Goal: Transaction & Acquisition: Obtain resource

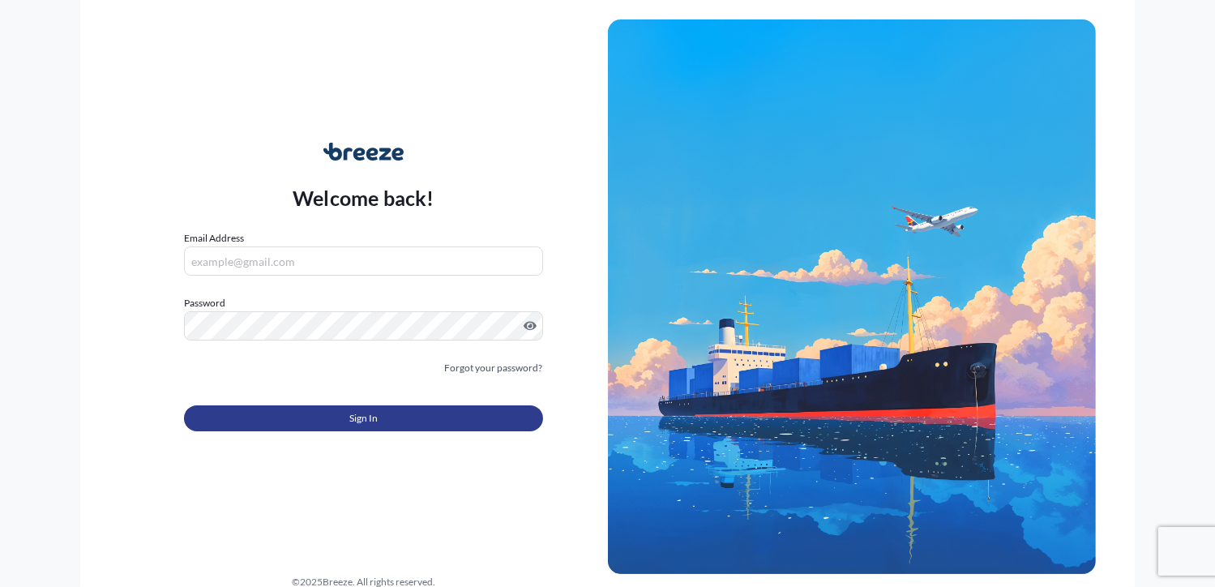
type input "[PERSON_NAME][EMAIL_ADDRESS][DOMAIN_NAME]"
click at [354, 418] on span "Sign In" at bounding box center [363, 418] width 28 height 16
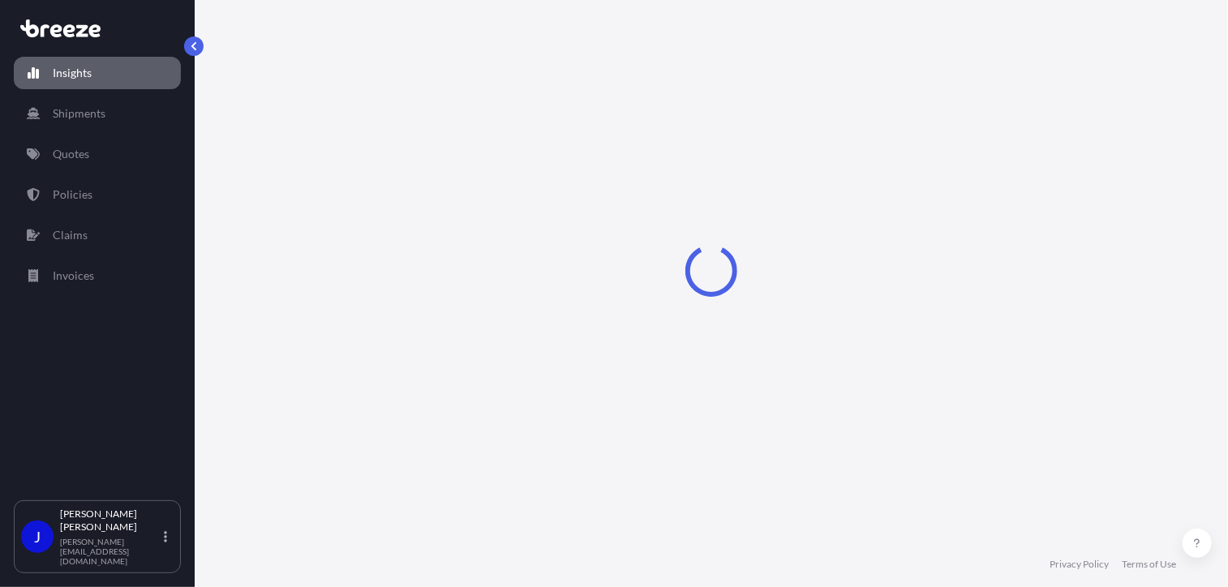
select select "2025"
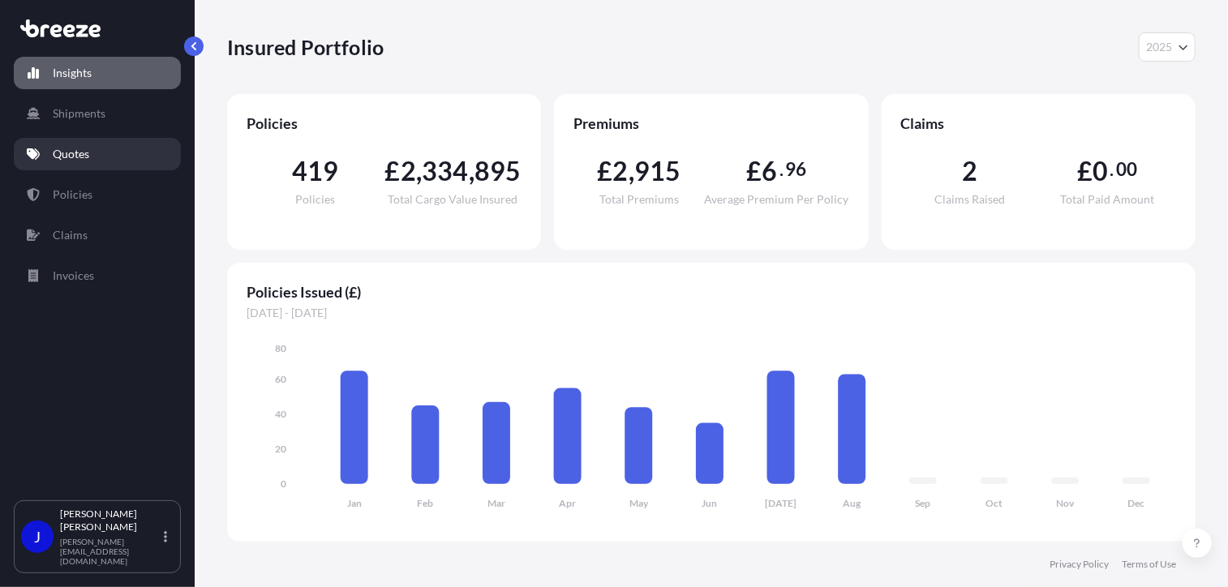
click at [82, 155] on p "Quotes" at bounding box center [71, 154] width 36 height 16
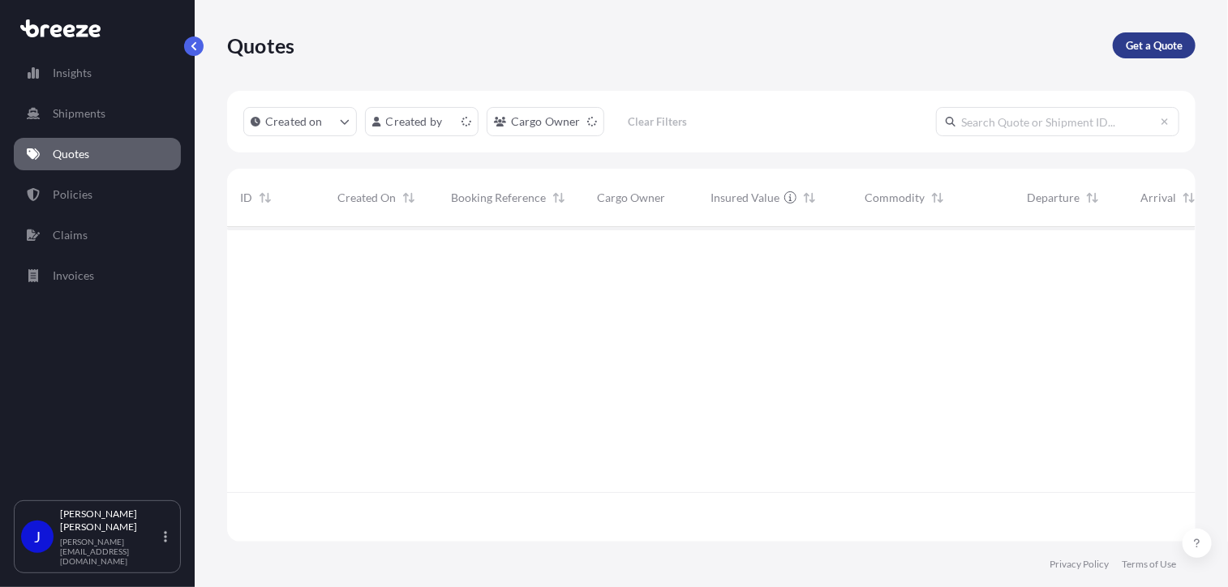
scroll to position [311, 956]
click at [1161, 51] on p "Get a Quote" at bounding box center [1153, 45] width 57 height 16
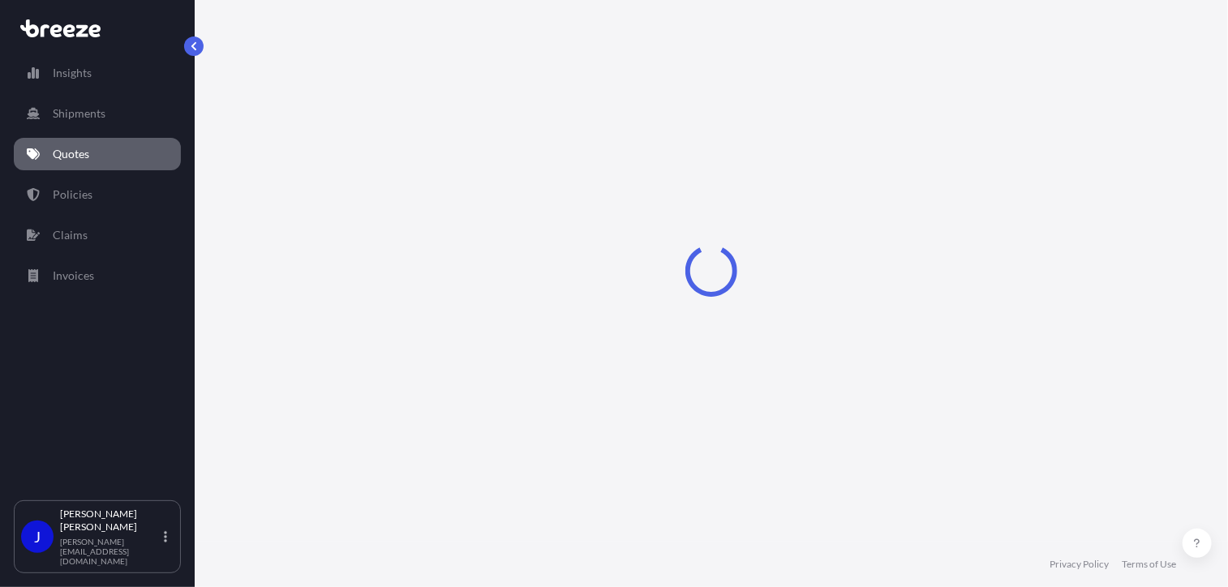
select select "Sea"
select select "1"
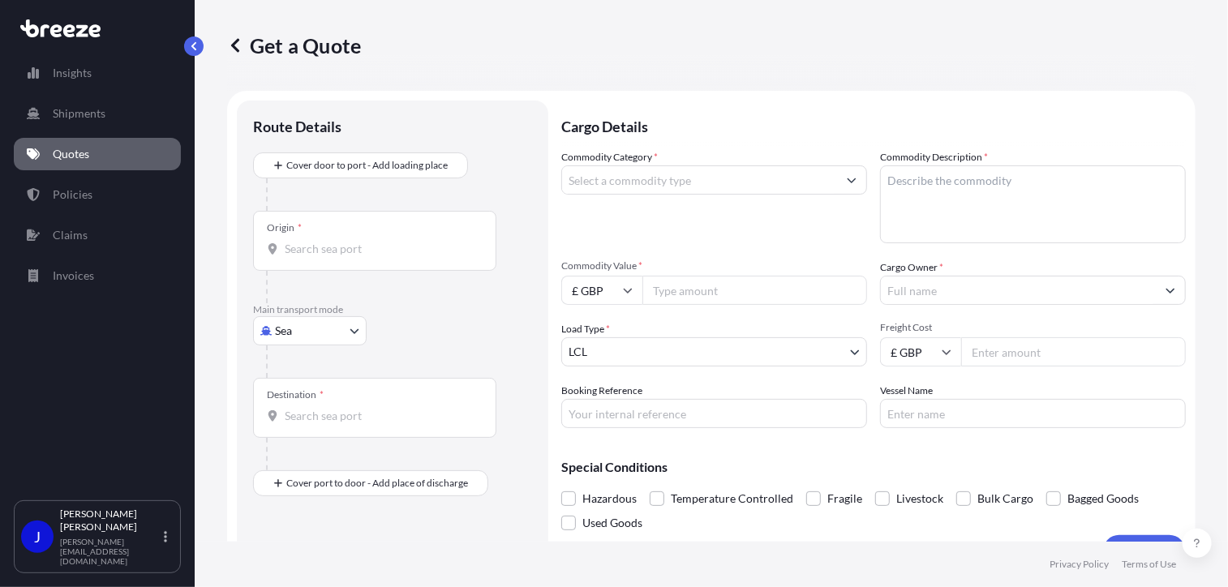
scroll to position [26, 0]
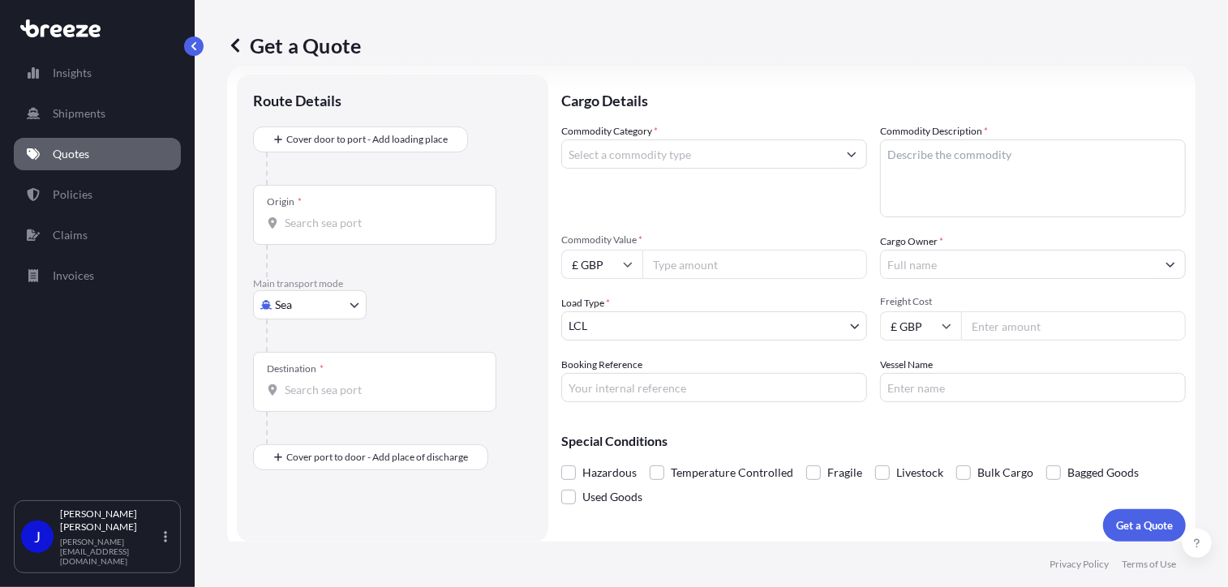
click at [331, 305] on body "Insights Shipments Quotes Policies Claims Invoices J [PERSON_NAME] [PERSON_NAME…" at bounding box center [614, 293] width 1228 height 587
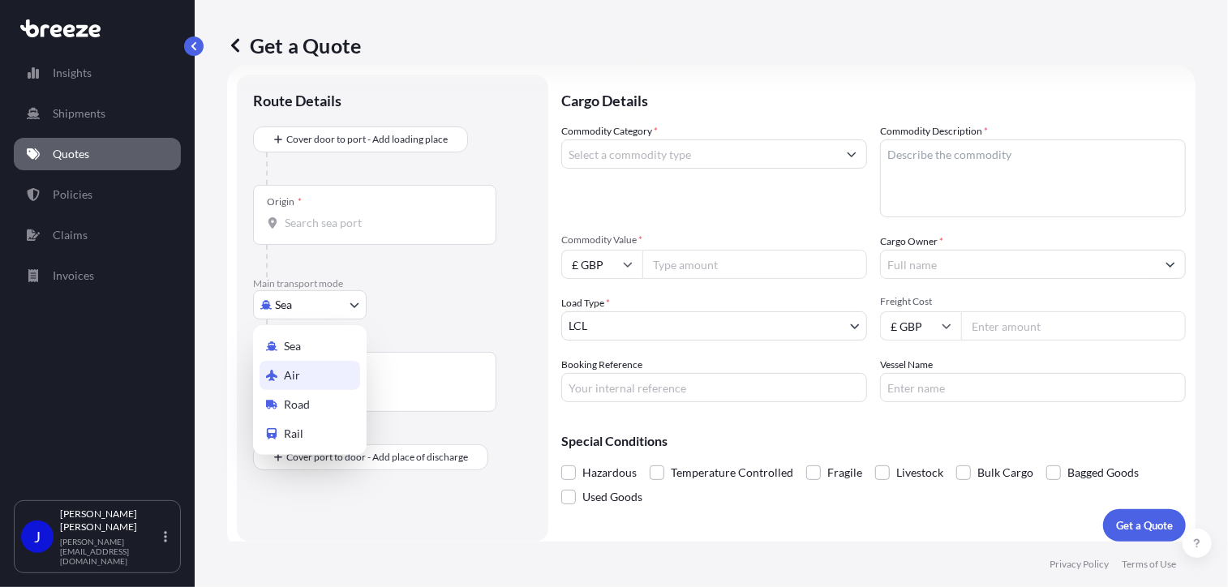
click at [307, 371] on div "Air" at bounding box center [309, 375] width 101 height 29
select select "Air"
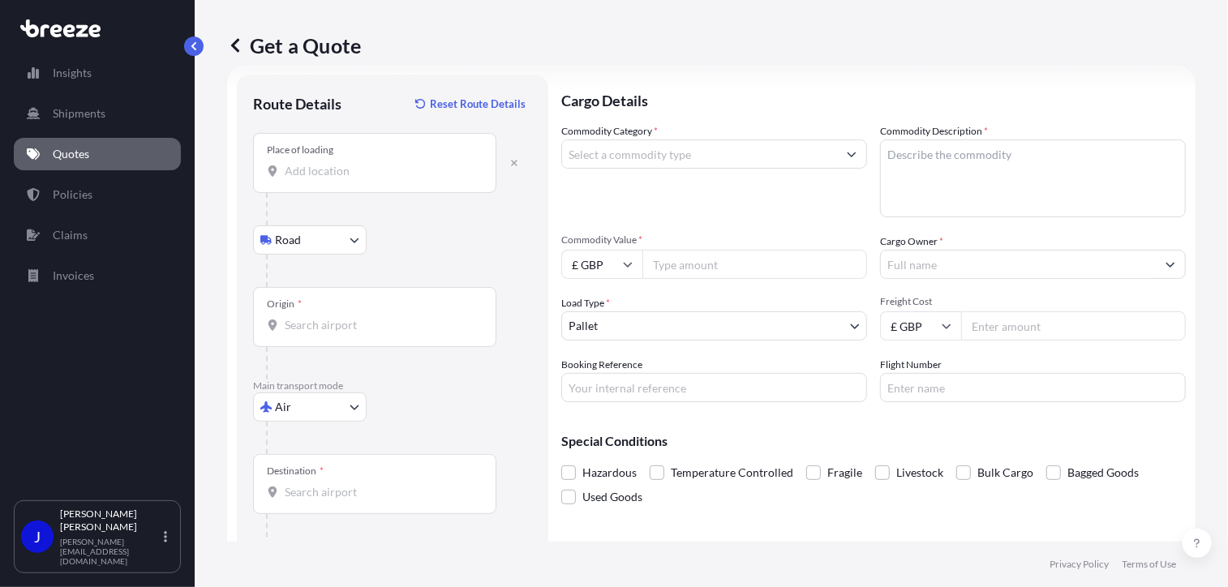
click at [318, 200] on div at bounding box center [399, 209] width 266 height 32
click at [324, 183] on div "Place of loading" at bounding box center [374, 163] width 243 height 60
click at [324, 179] on input "Place of loading" at bounding box center [380, 171] width 191 height 16
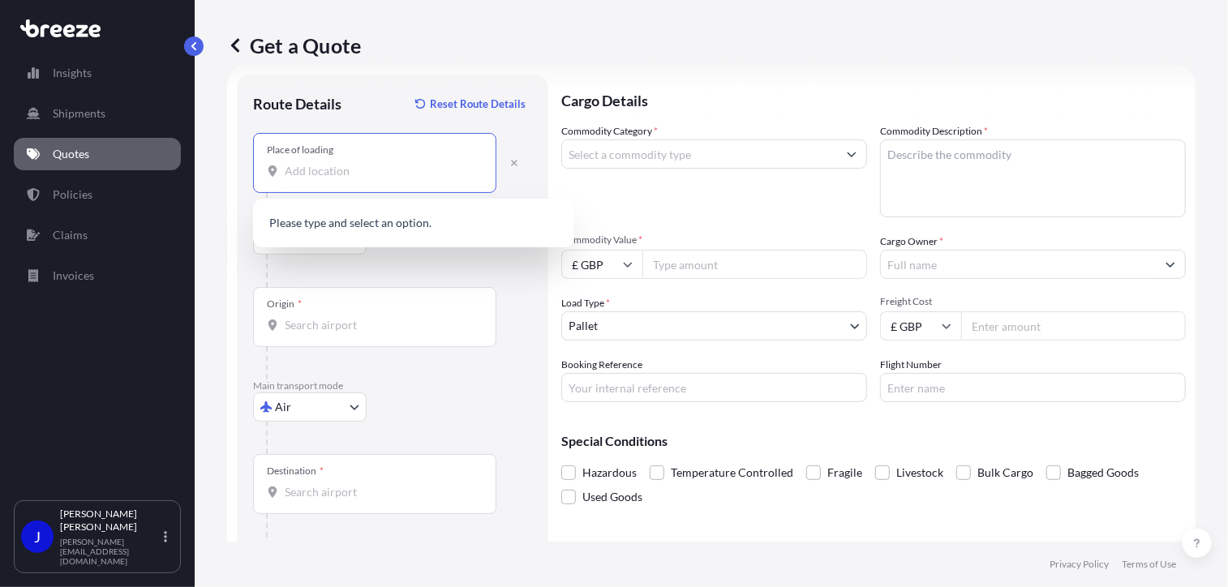
click at [324, 174] on input "Place of loading" at bounding box center [380, 171] width 191 height 16
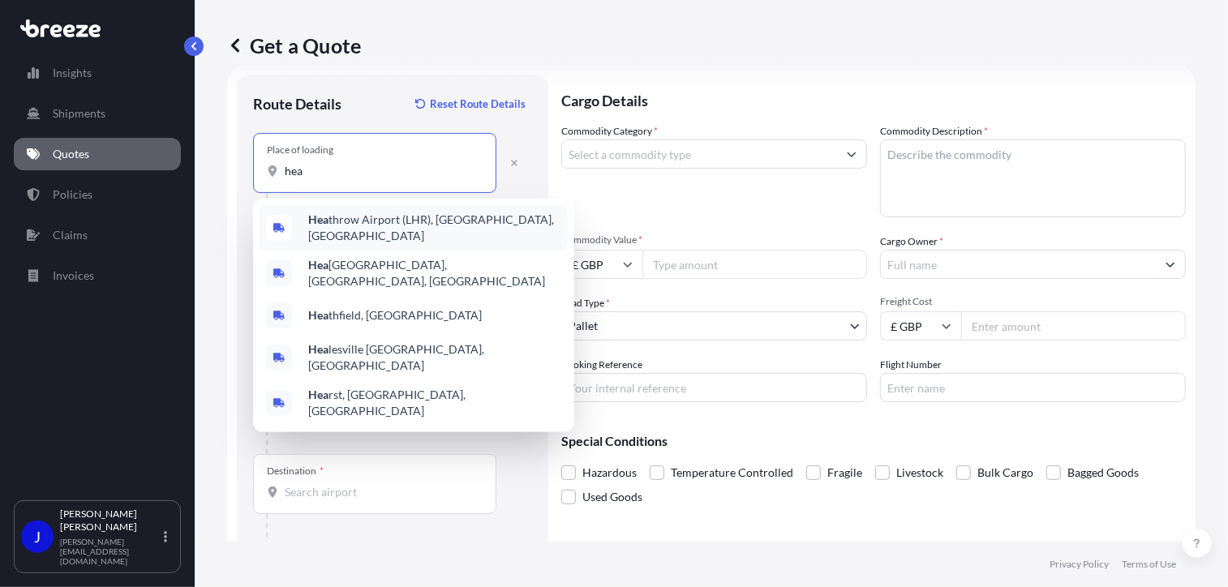
click at [360, 235] on div "Hea throw Airport (LHR), [GEOGRAPHIC_DATA], [GEOGRAPHIC_DATA]" at bounding box center [413, 227] width 308 height 45
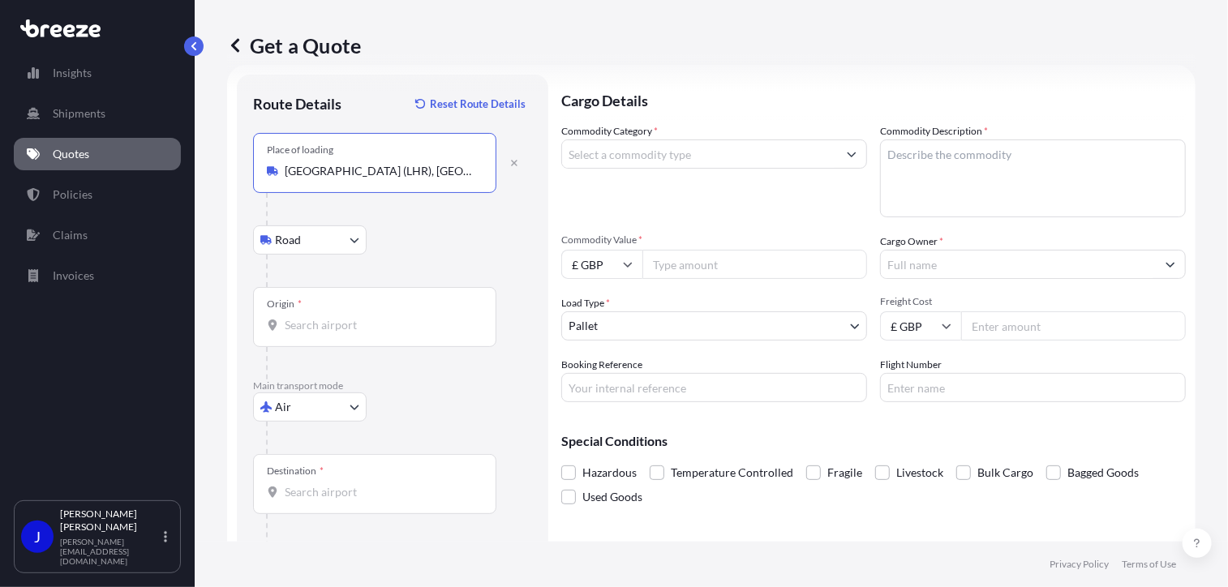
type input "[GEOGRAPHIC_DATA] (LHR), [GEOGRAPHIC_DATA], [GEOGRAPHIC_DATA]"
click at [328, 327] on input "Origin *" at bounding box center [380, 325] width 191 height 16
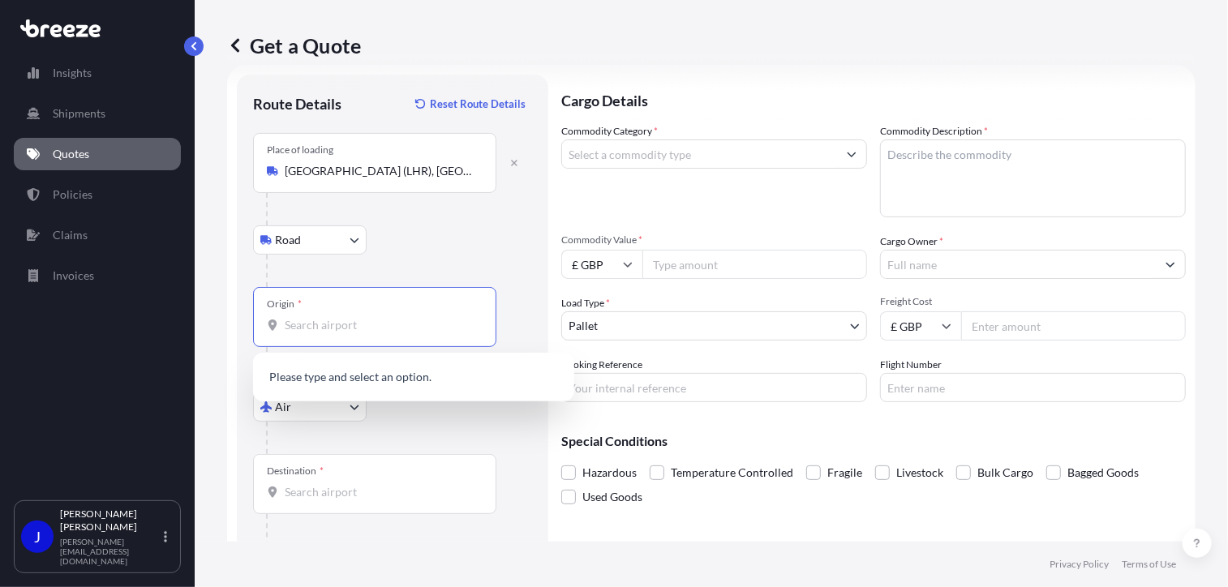
click at [346, 324] on input "Origin *" at bounding box center [380, 325] width 191 height 16
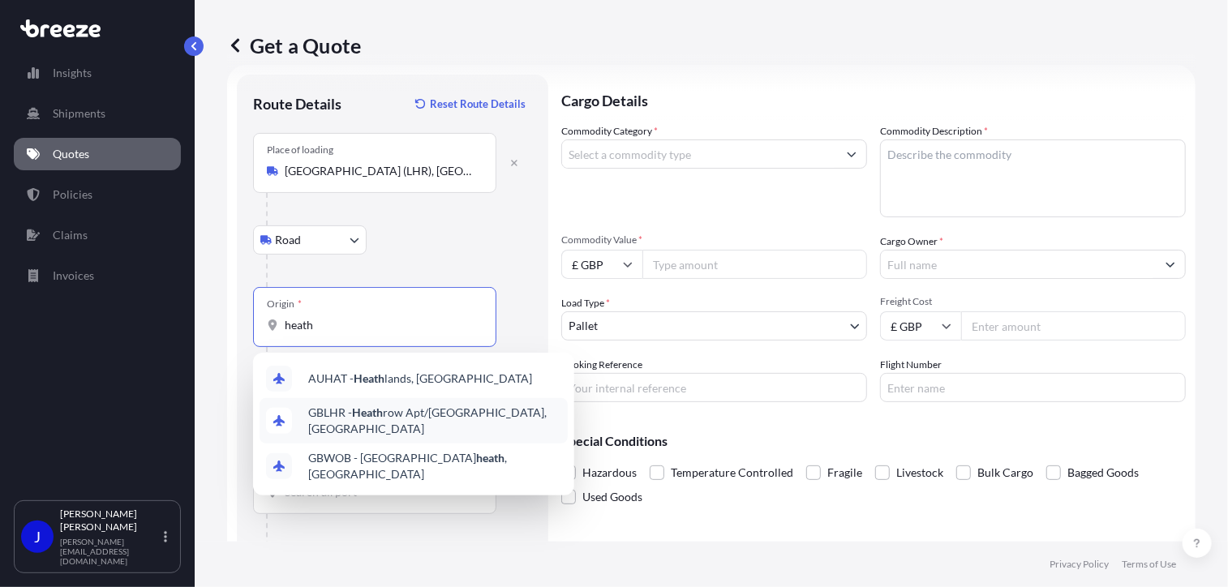
click at [414, 413] on span "GBLHR - Heath row Apt/[GEOGRAPHIC_DATA], [GEOGRAPHIC_DATA]" at bounding box center [434, 421] width 253 height 32
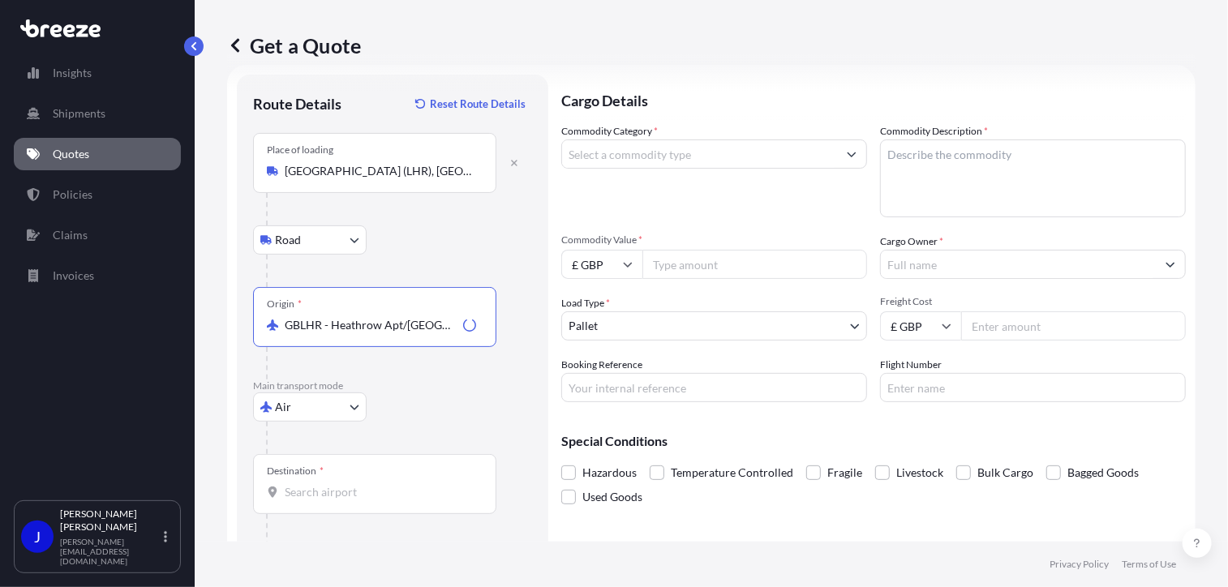
type input "GBLHR - Heathrow Apt/[GEOGRAPHIC_DATA], [GEOGRAPHIC_DATA]"
click at [467, 175] on input "[GEOGRAPHIC_DATA] (LHR), [GEOGRAPHIC_DATA], [GEOGRAPHIC_DATA]" at bounding box center [380, 171] width 191 height 16
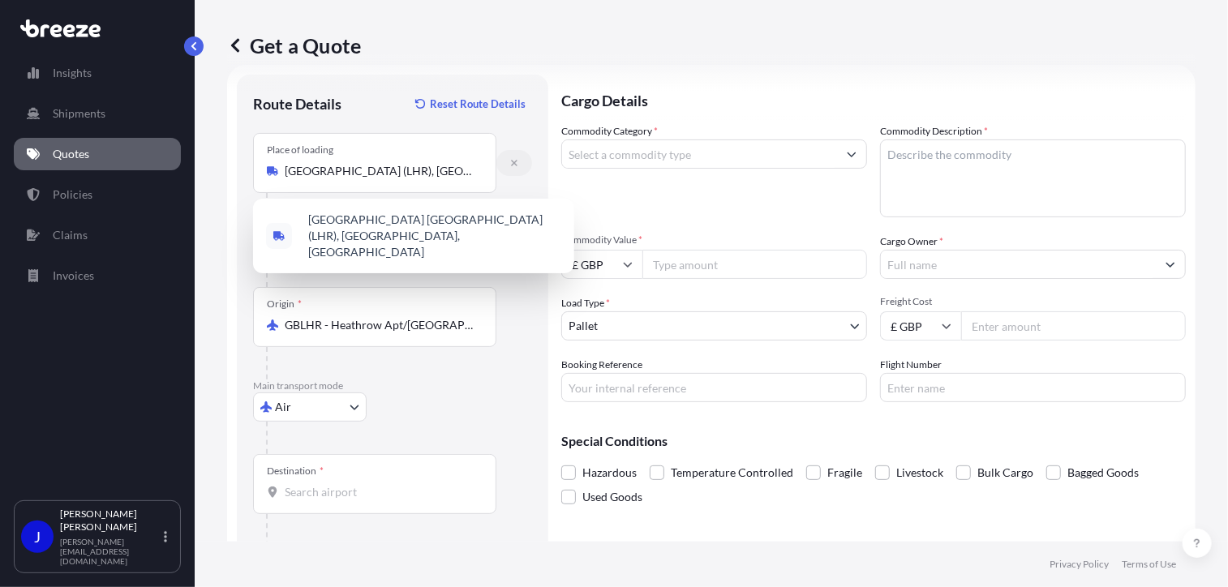
click at [515, 162] on icon "button" at bounding box center [514, 163] width 6 height 6
select select "Road"
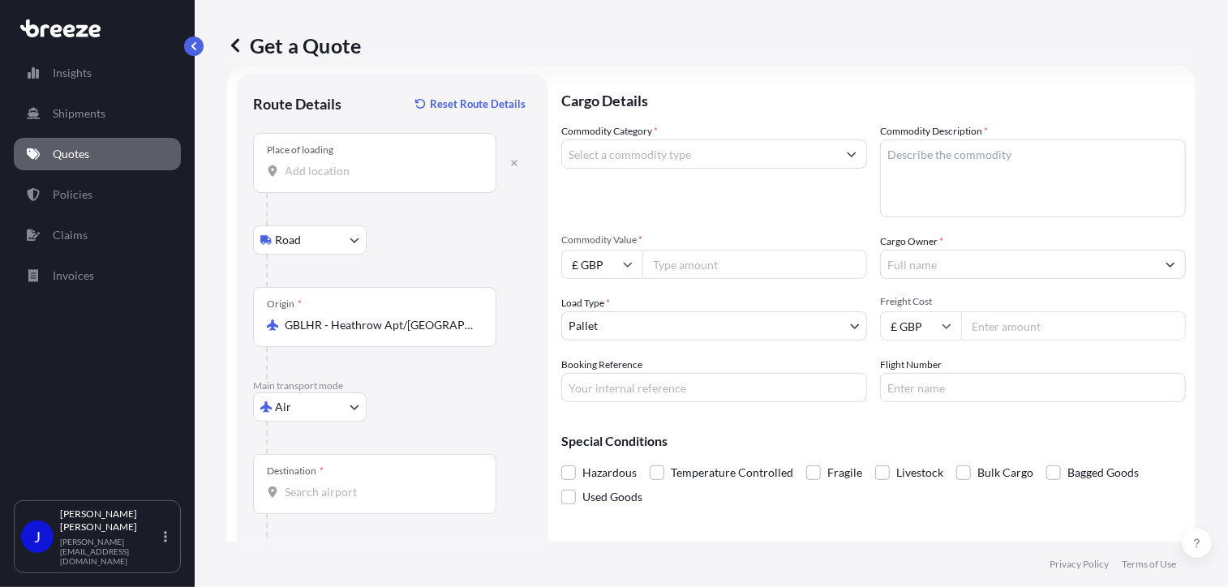
click at [331, 177] on input "Place of loading" at bounding box center [380, 171] width 191 height 16
type input "London NW1 7AW, [GEOGRAPHIC_DATA]"
click at [350, 495] on input "Destination *" at bounding box center [380, 492] width 191 height 16
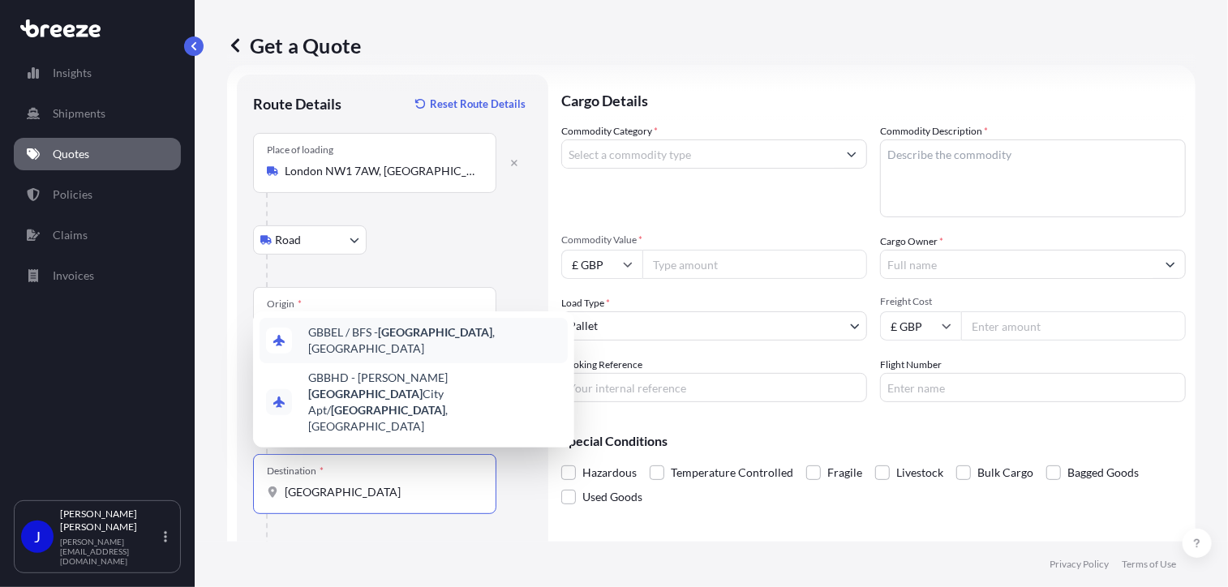
click at [460, 357] on span "GBBEL / BFS - [GEOGRAPHIC_DATA] , [GEOGRAPHIC_DATA]" at bounding box center [434, 340] width 253 height 32
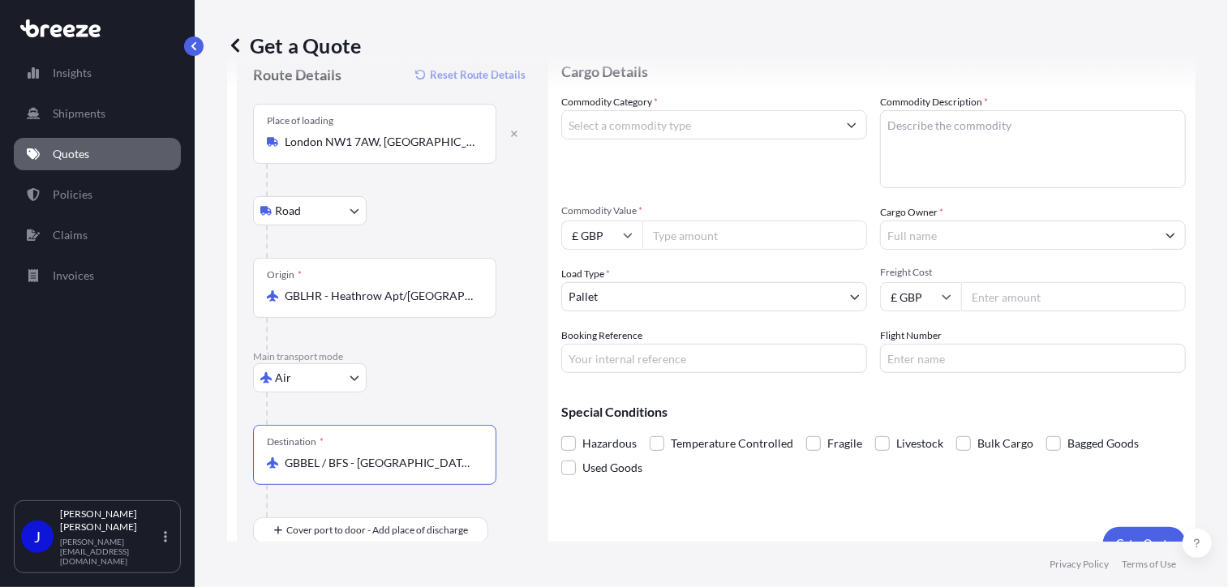
scroll to position [81, 0]
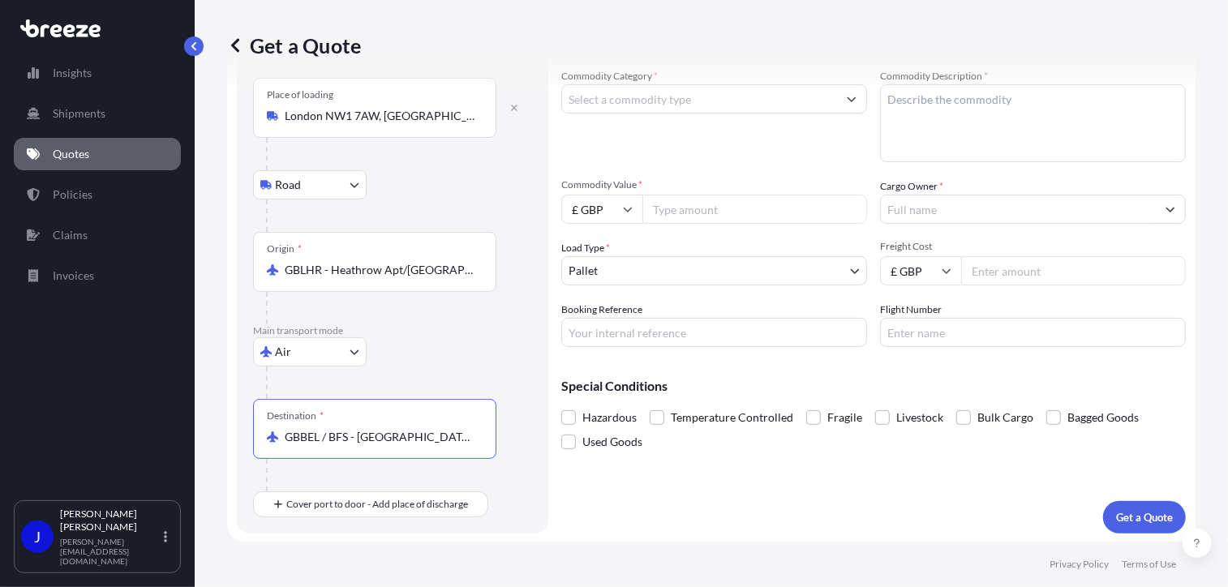
type input "GBBEL / BFS - [GEOGRAPHIC_DATA], [GEOGRAPHIC_DATA]"
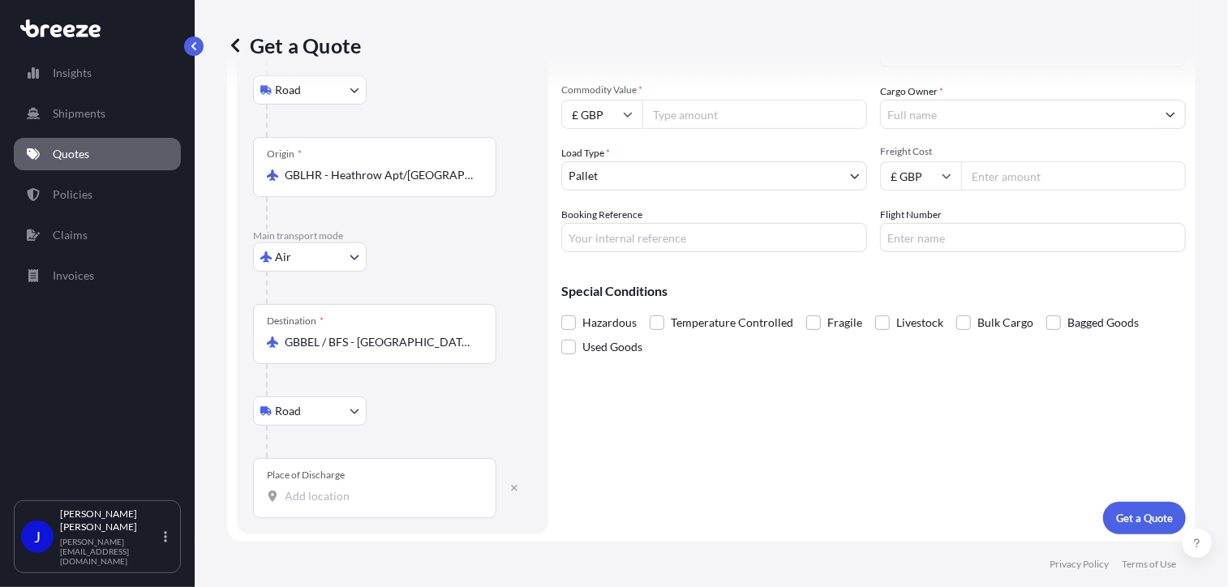
scroll to position [177, 0]
click at [315, 508] on div "Place of Discharge" at bounding box center [374, 487] width 243 height 60
click at [315, 504] on input "Place of Discharge" at bounding box center [380, 495] width 191 height 16
type input "Enniskillen BT93 4DJ, [GEOGRAPHIC_DATA]"
click at [672, 233] on input "Booking Reference" at bounding box center [714, 236] width 306 height 29
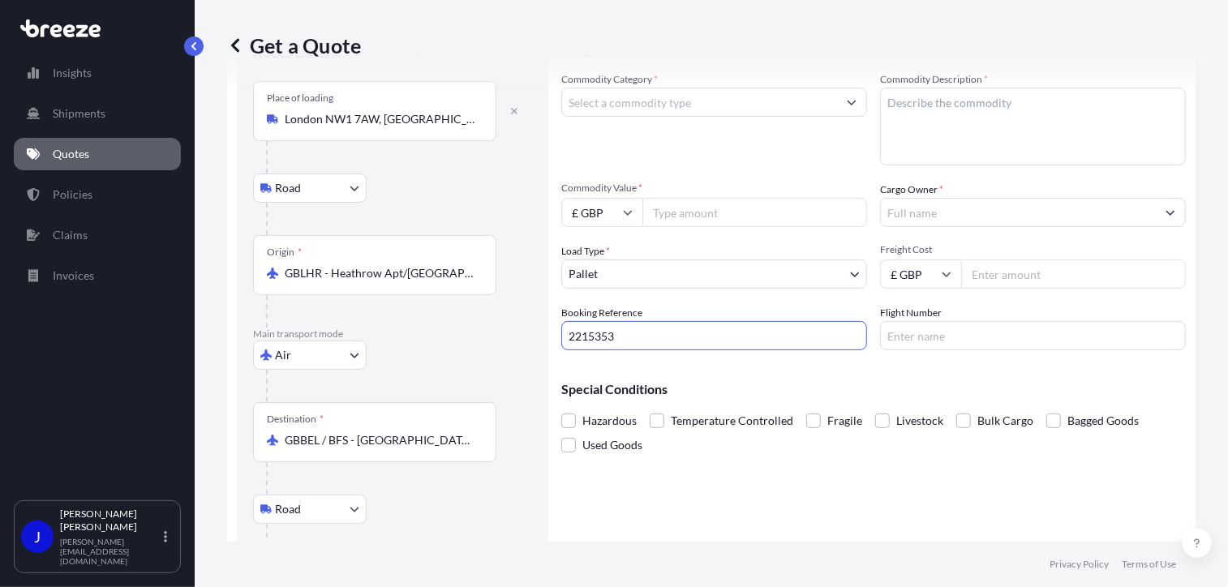
scroll to position [0, 0]
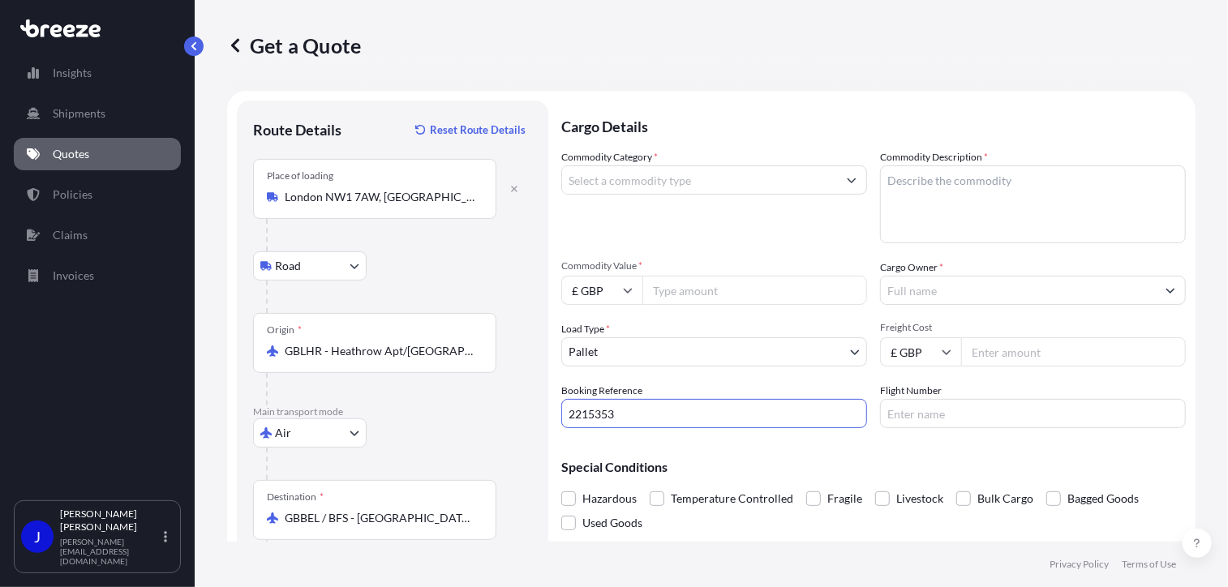
type input "2215353"
click at [639, 349] on body "Insights Shipments Quotes Policies Claims Invoices J [PERSON_NAME] [PERSON_NAME…" at bounding box center [614, 293] width 1228 height 587
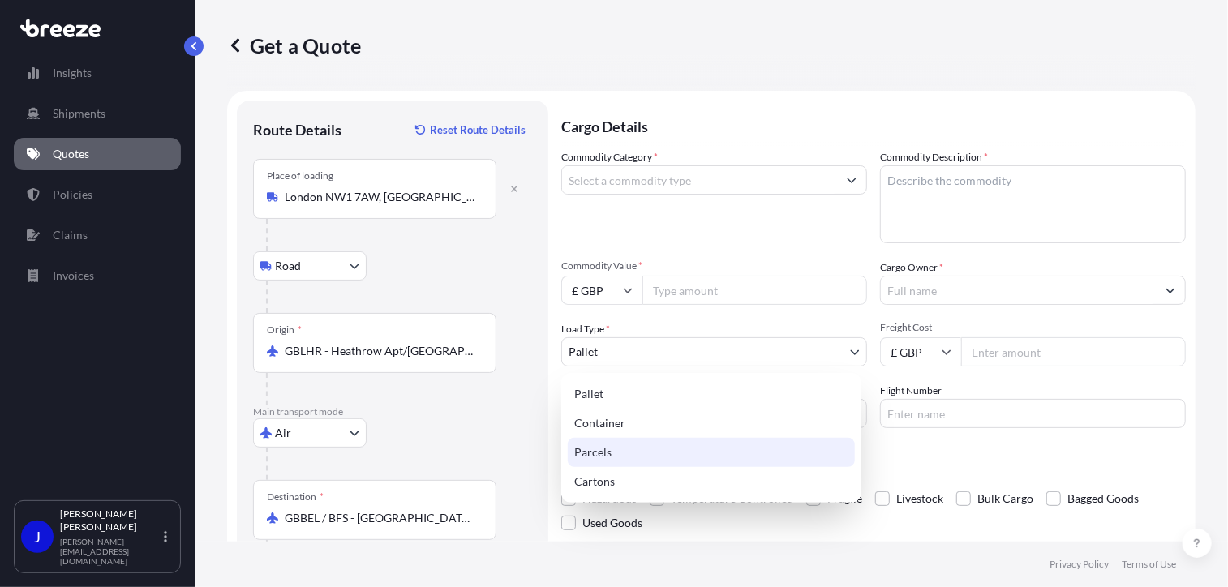
click at [657, 453] on div "Parcels" at bounding box center [711, 452] width 287 height 29
select select "3"
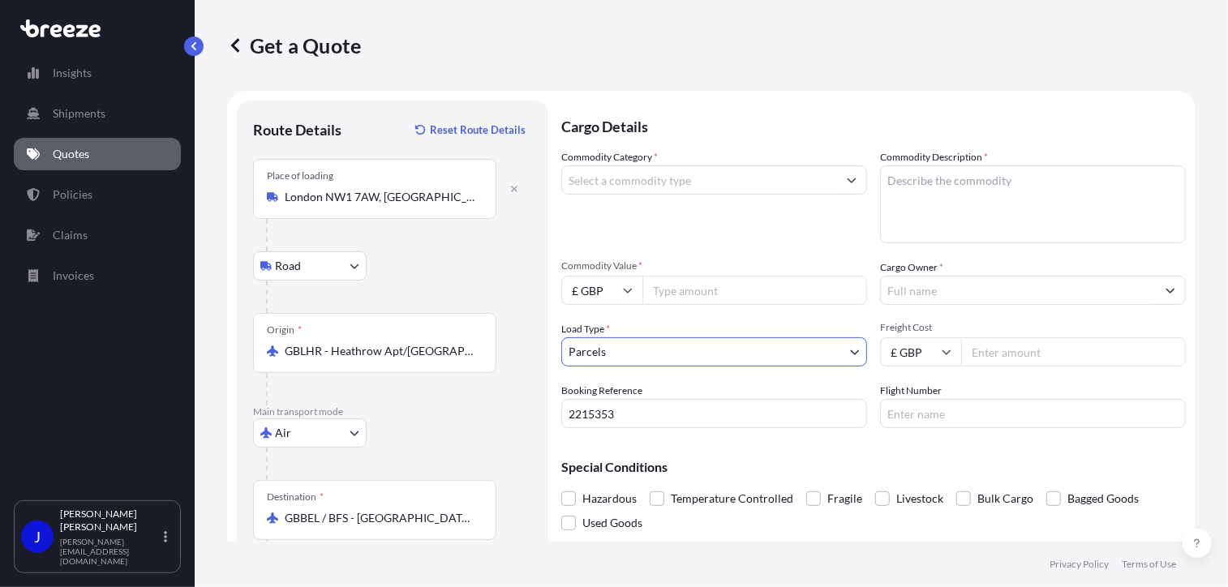
click at [664, 182] on input "Commodity Category *" at bounding box center [699, 179] width 275 height 29
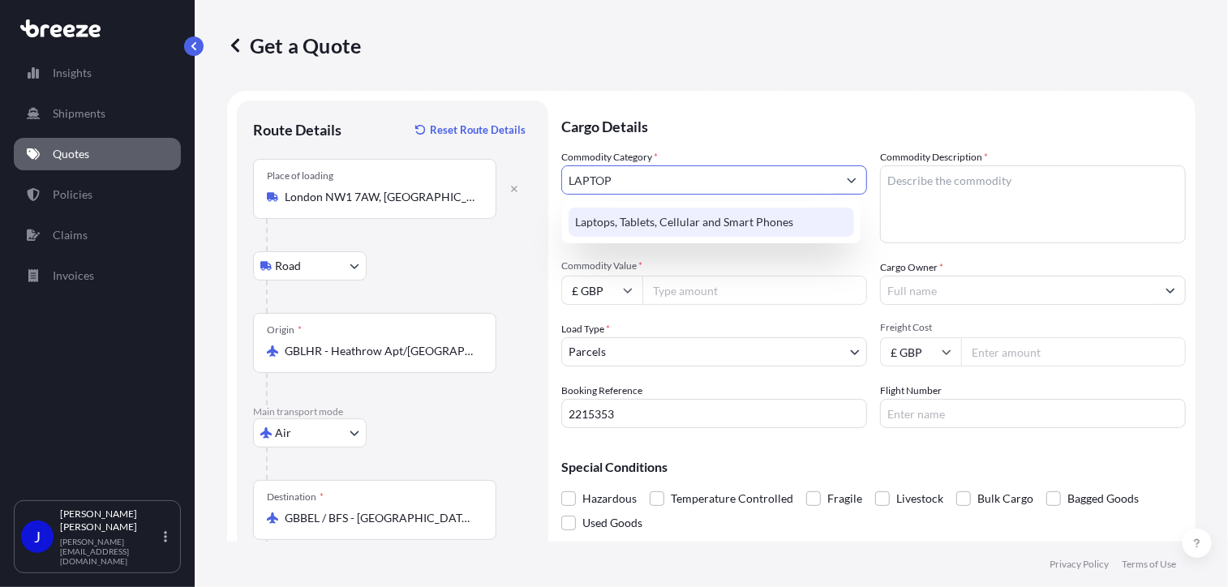
click at [627, 218] on div "Laptops, Tablets, Cellular and Smart Phones" at bounding box center [710, 222] width 285 height 29
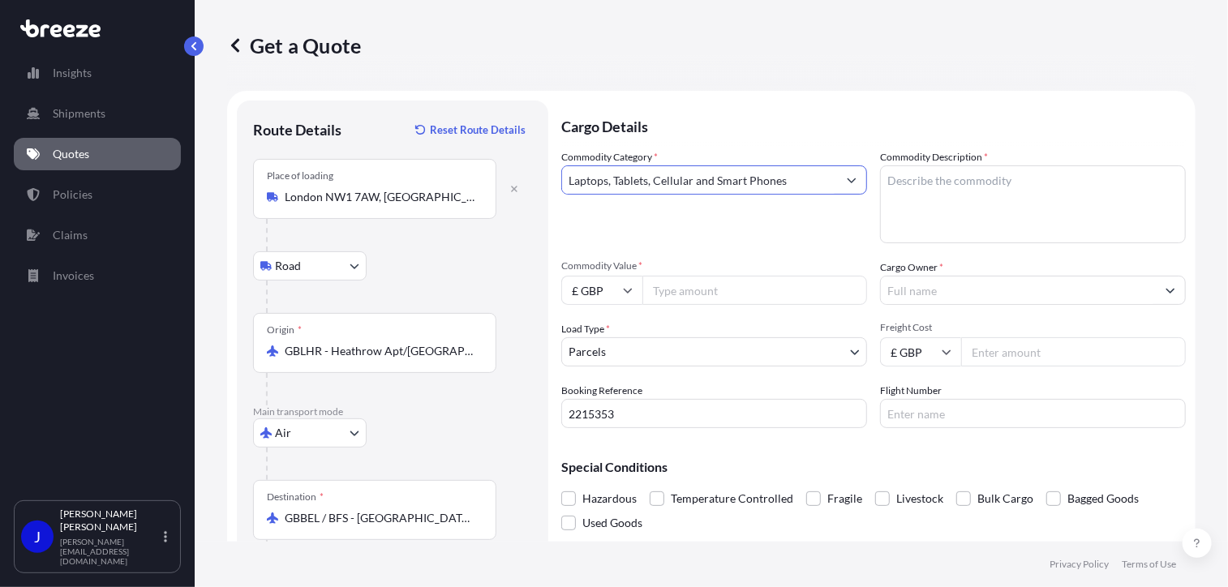
type input "Laptops, Tablets, Cellular and Smart Phones"
click at [949, 181] on textarea "Commodity Description *" at bounding box center [1033, 204] width 306 height 78
type textarea "LAPTOP"
click at [722, 289] on input "Commodity Value *" at bounding box center [754, 290] width 225 height 29
type input "800"
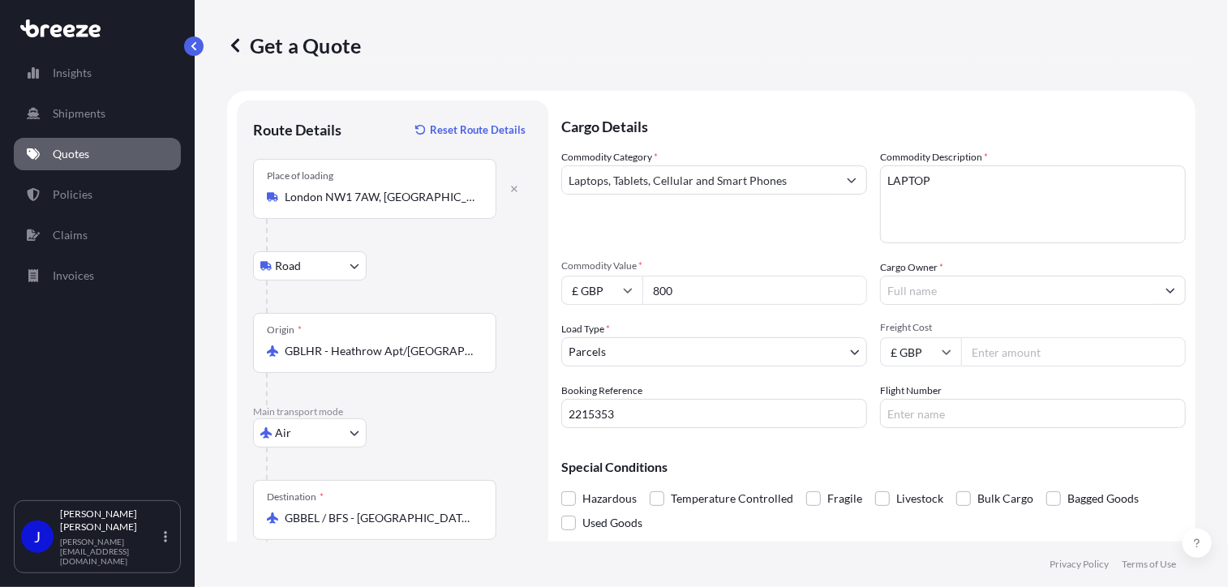
click at [911, 300] on input "Cargo Owner *" at bounding box center [1018, 290] width 275 height 29
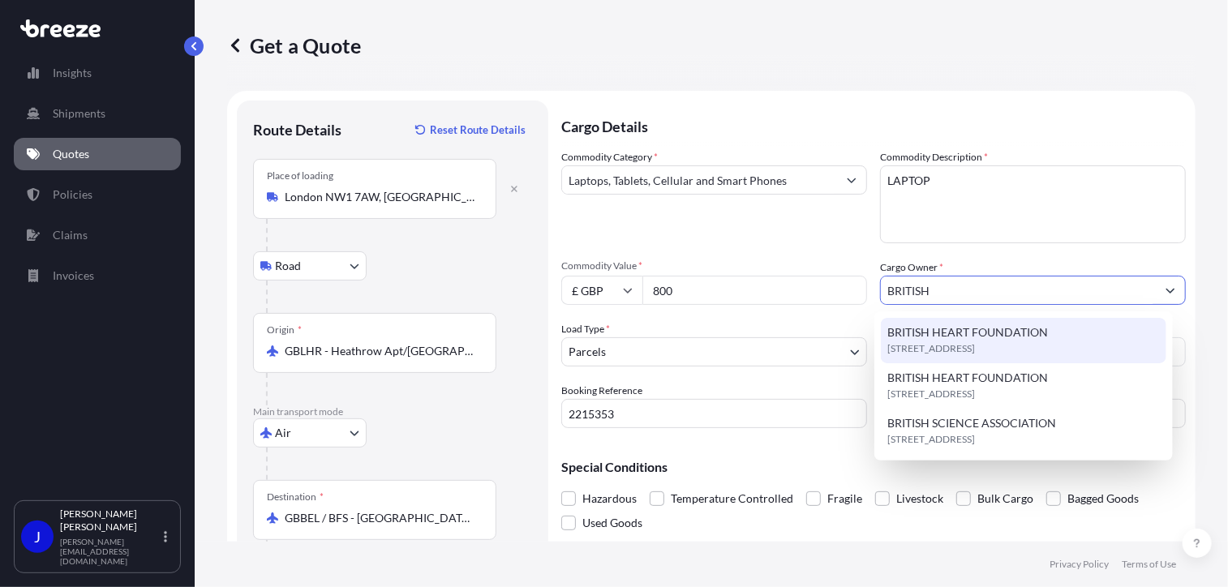
click at [975, 341] on span "[STREET_ADDRESS]" at bounding box center [931, 349] width 88 height 16
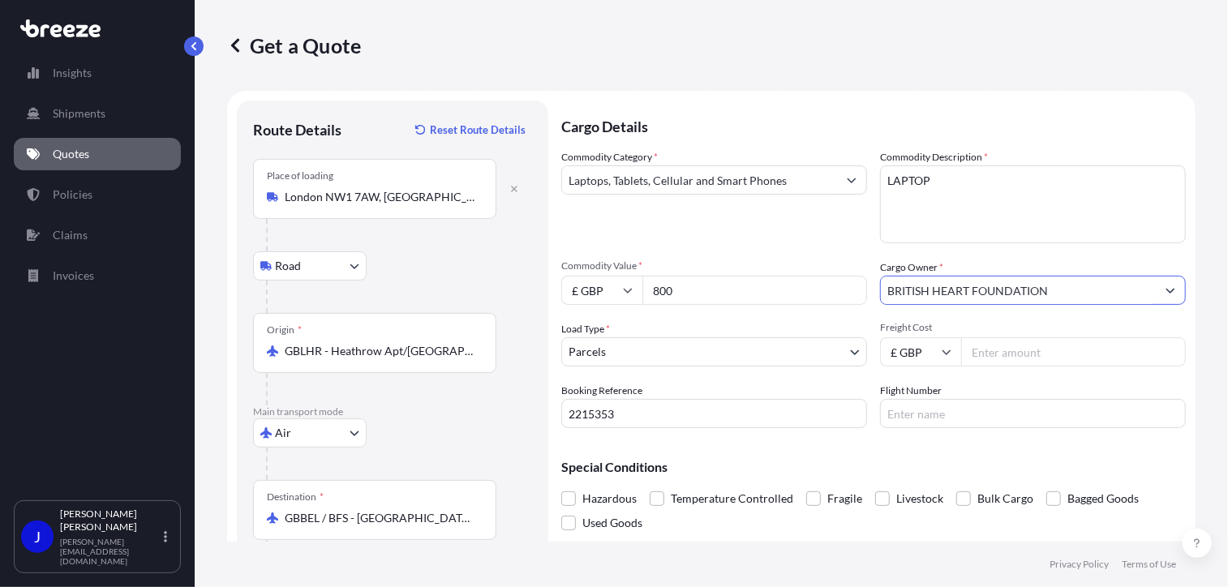
type input "BRITISH HEART FOUNDATION"
click at [993, 345] on input "Freight Cost" at bounding box center [1073, 351] width 225 height 29
type input "70.49"
drag, startPoint x: 984, startPoint y: 446, endPoint x: 1006, endPoint y: 452, distance: 23.4
click at [984, 446] on div "Special Conditions Hazardous Temperature Controlled Fragile Livestock Bulk Carg…" at bounding box center [873, 488] width 624 height 94
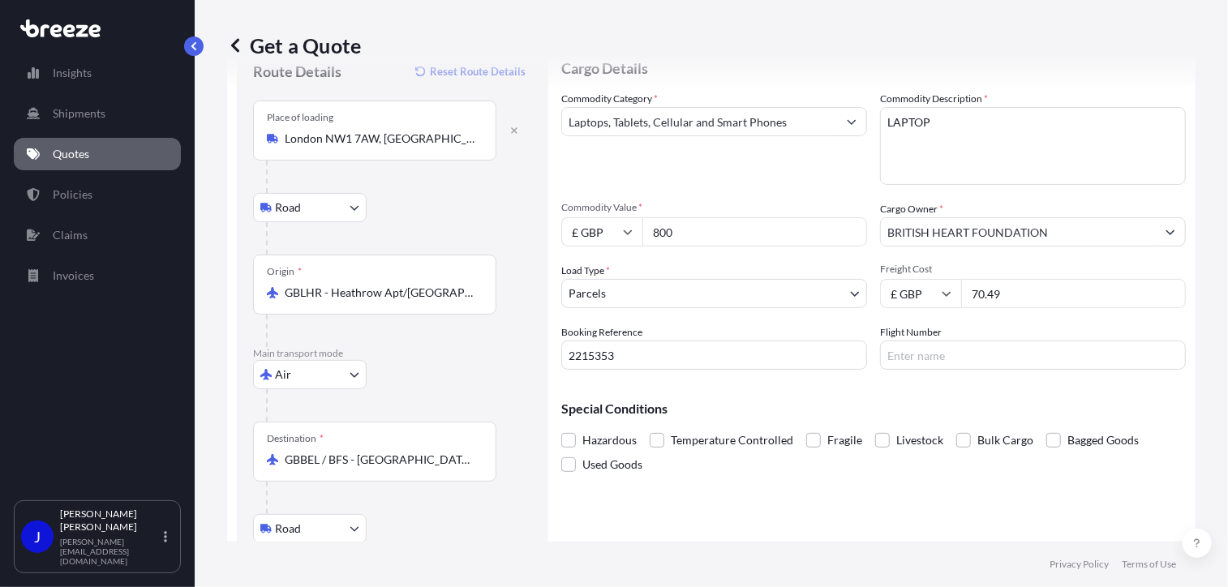
scroll to position [162, 0]
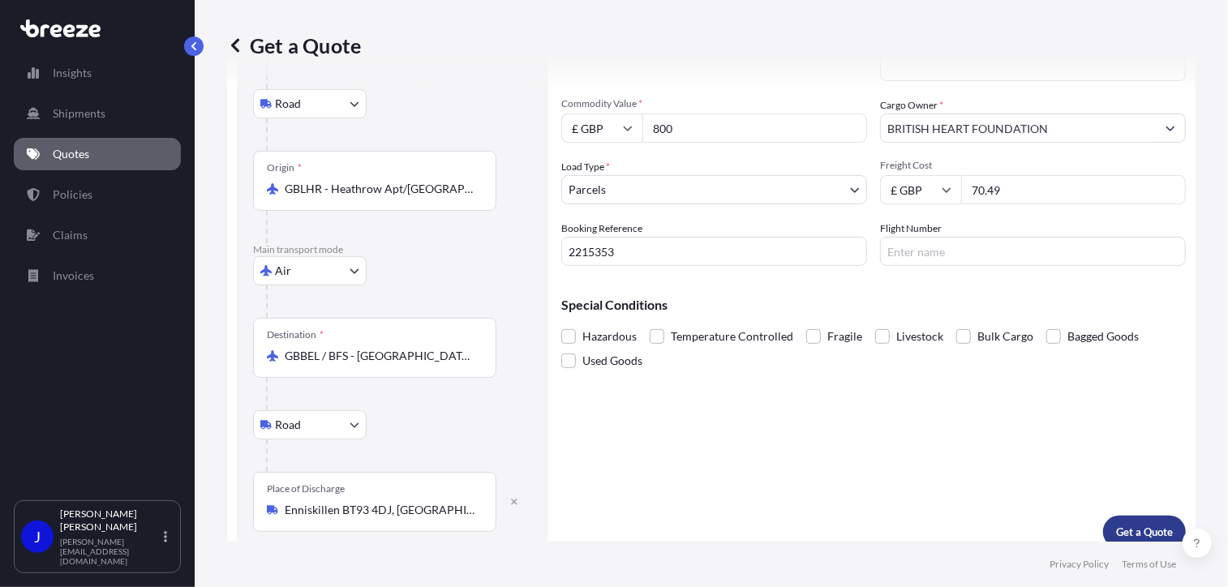
click at [1121, 528] on p "Get a Quote" at bounding box center [1144, 532] width 57 height 16
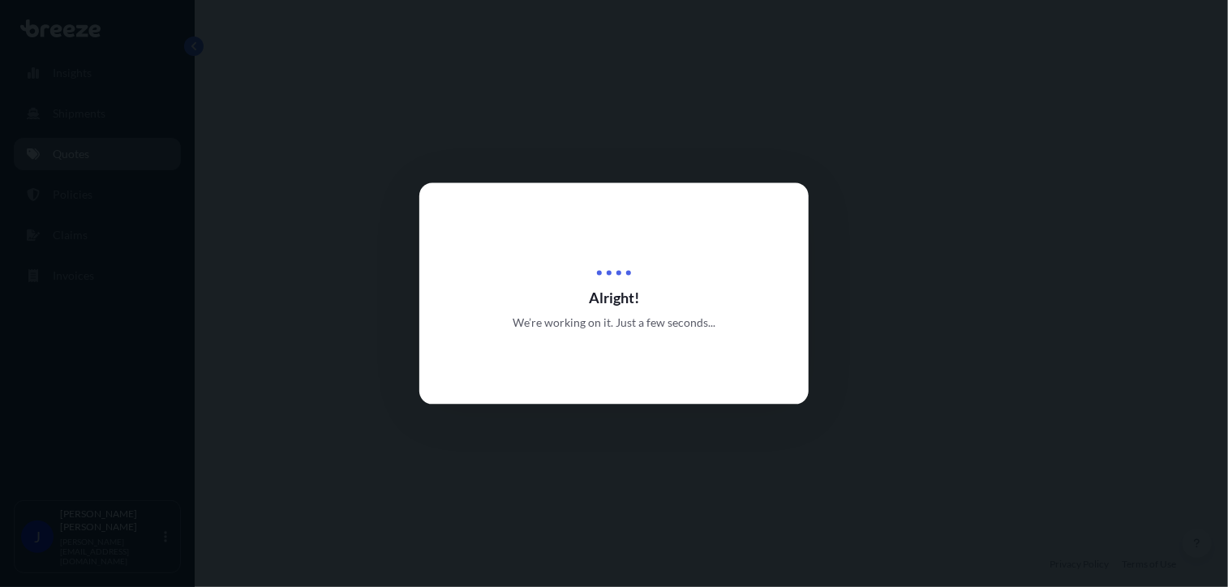
select select "Road"
select select "Air"
select select "Road"
select select "3"
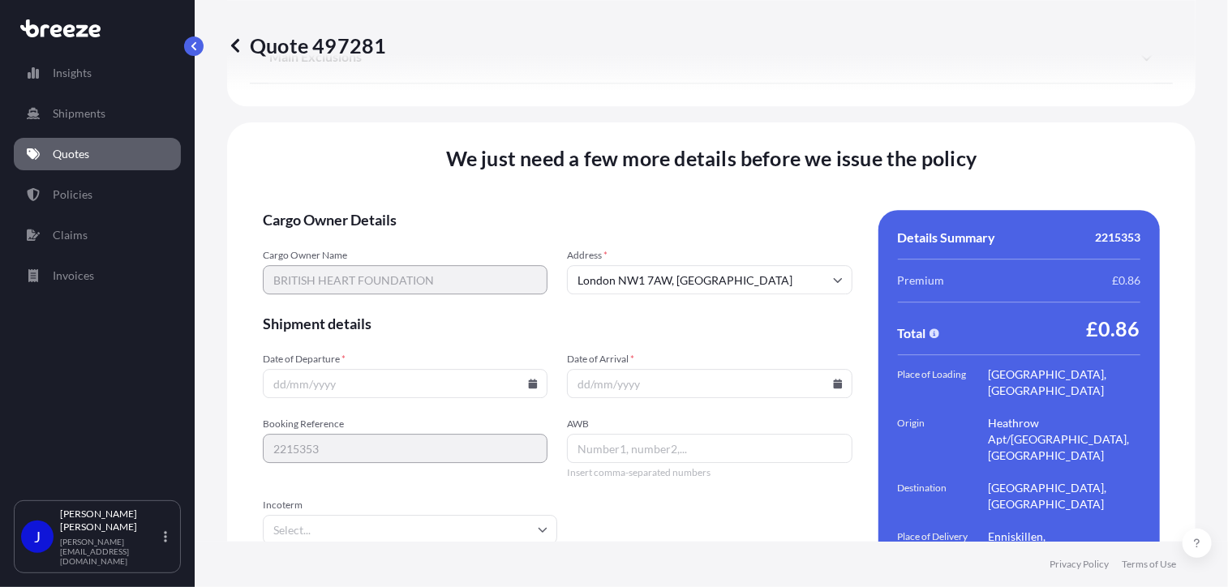
scroll to position [2291, 0]
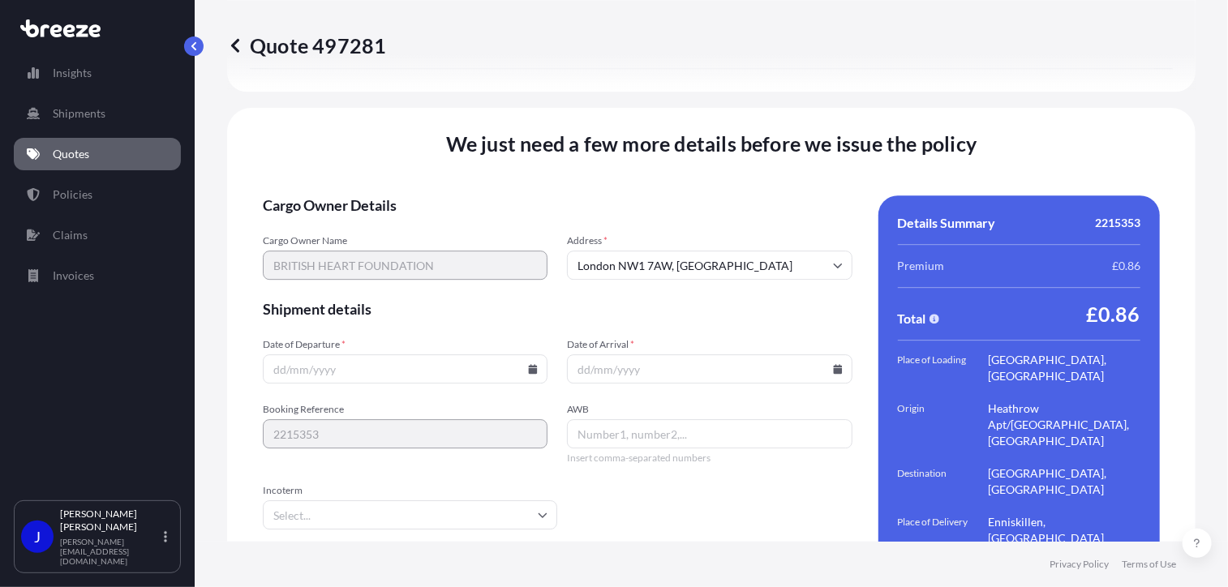
click at [529, 364] on icon at bounding box center [533, 369] width 9 height 10
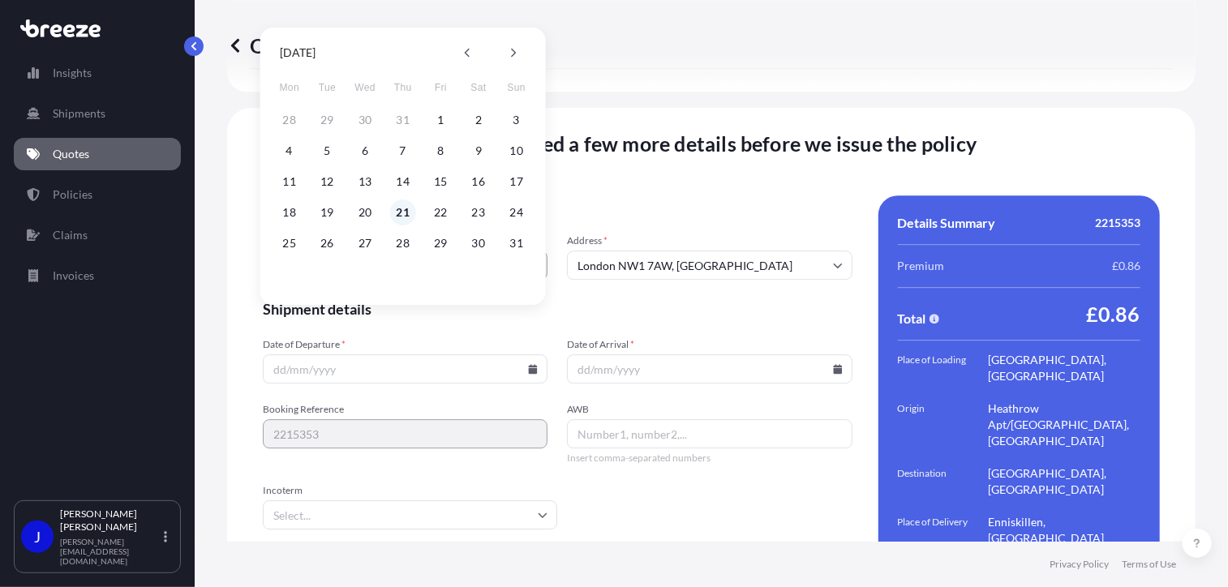
drag, startPoint x: 398, startPoint y: 213, endPoint x: 762, endPoint y: 311, distance: 376.8
click at [399, 213] on button "21" at bounding box center [403, 212] width 26 height 26
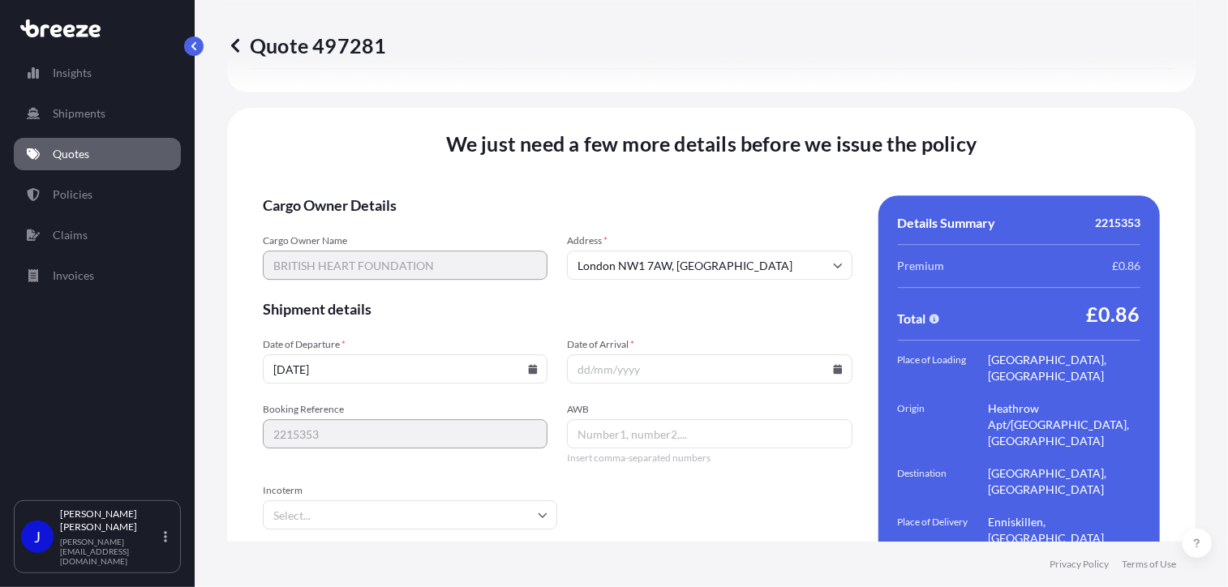
type input "[DATE]"
click at [833, 364] on icon at bounding box center [837, 369] width 9 height 10
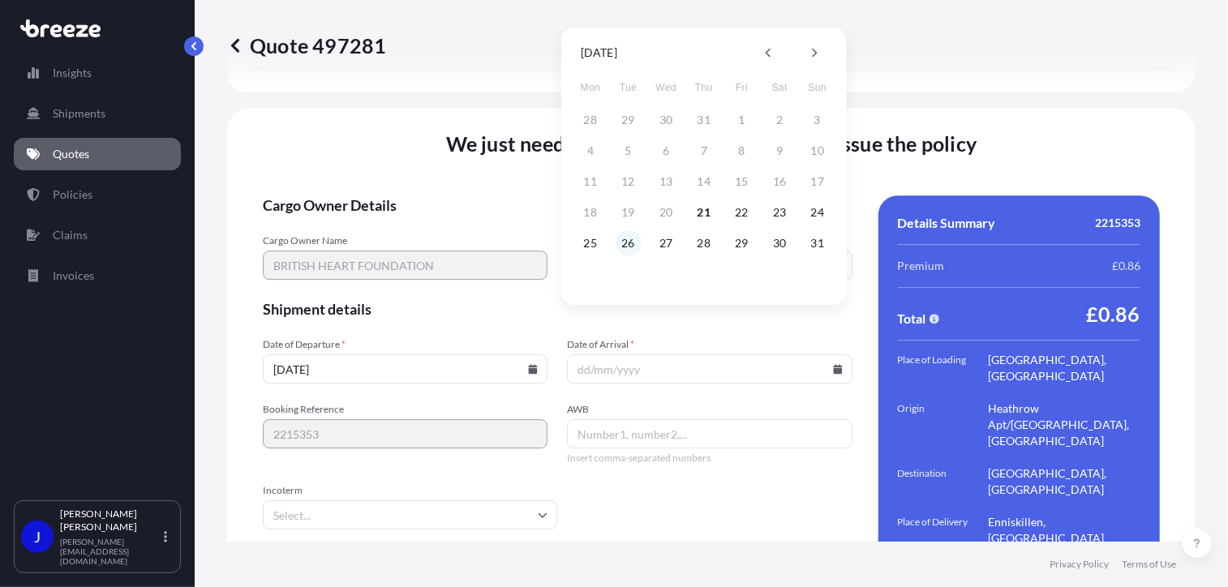
click at [634, 242] on button "26" at bounding box center [628, 243] width 26 height 26
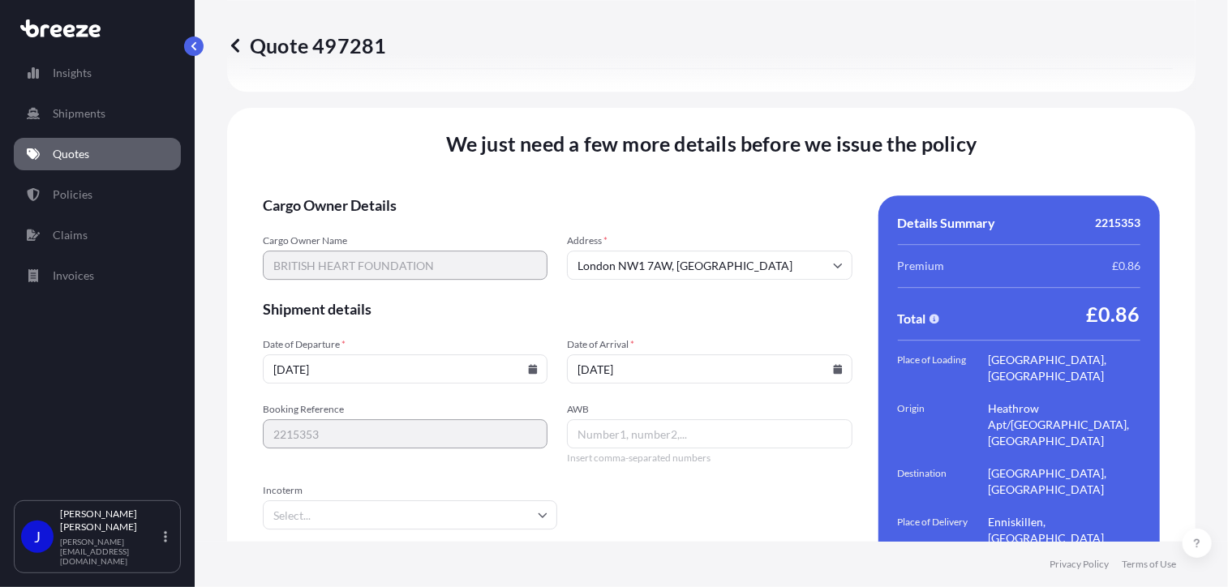
type input "[DATE]"
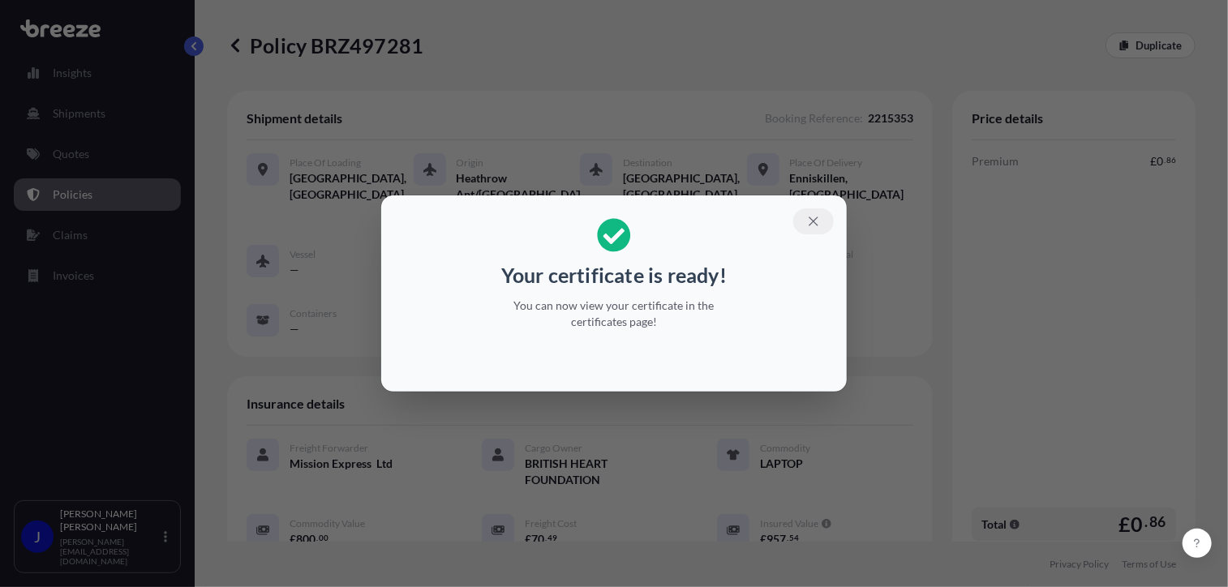
click at [818, 222] on icon "button" at bounding box center [813, 221] width 15 height 15
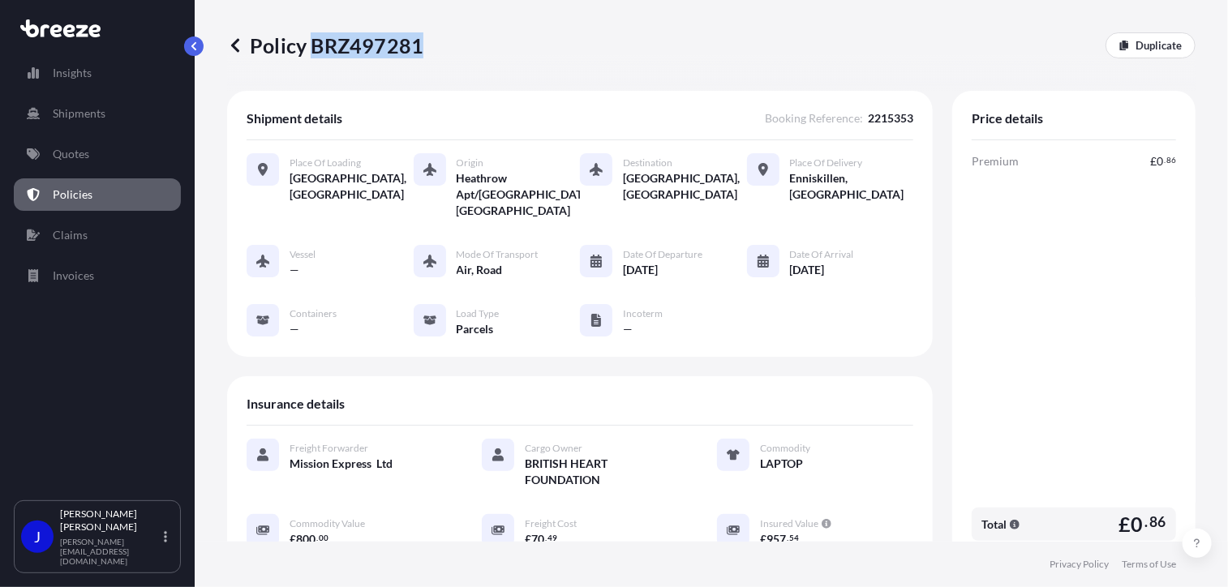
drag, startPoint x: 314, startPoint y: 45, endPoint x: 416, endPoint y: 48, distance: 102.2
click at [416, 48] on p "Policy BRZ497281" at bounding box center [325, 45] width 196 height 26
copy p "BRZ497281"
